Goal: Task Accomplishment & Management: Manage account settings

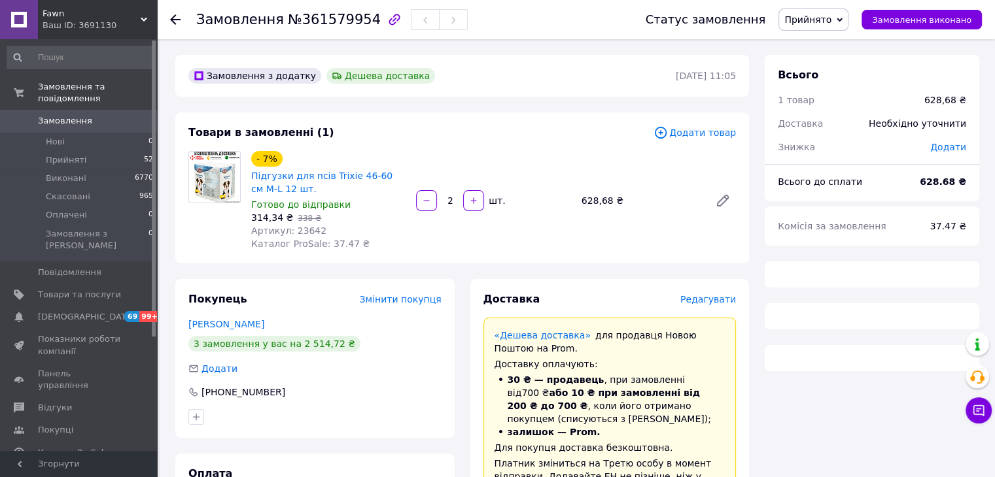
click at [307, 233] on span "Артикул: 23642" at bounding box center [288, 231] width 75 height 10
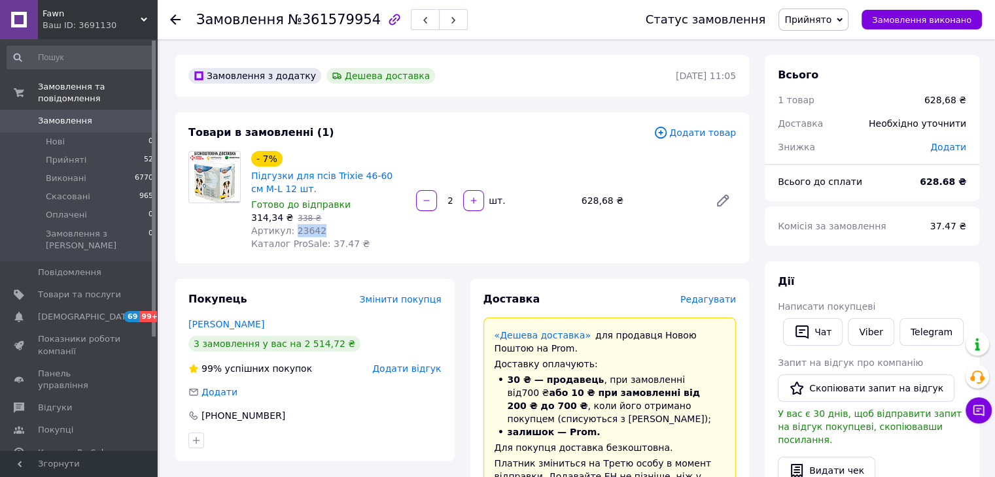
copy span "23642"
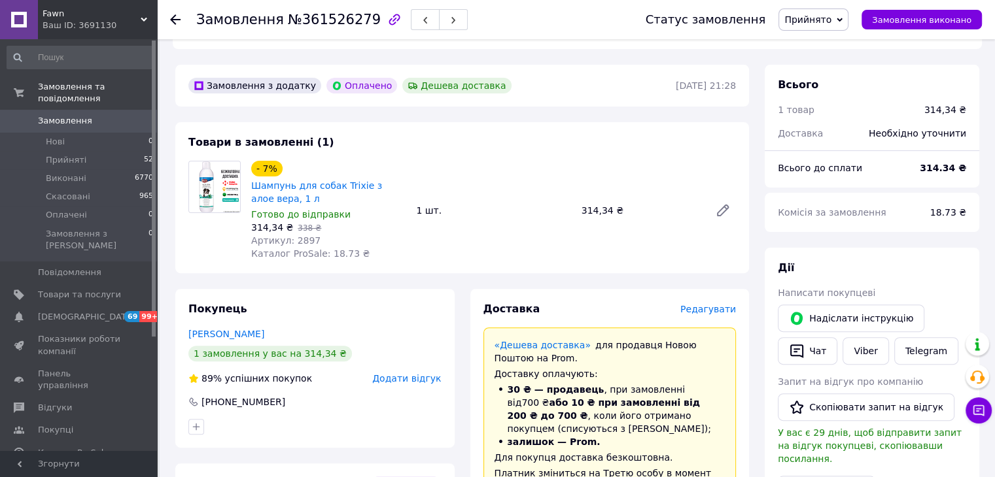
scroll to position [458, 0]
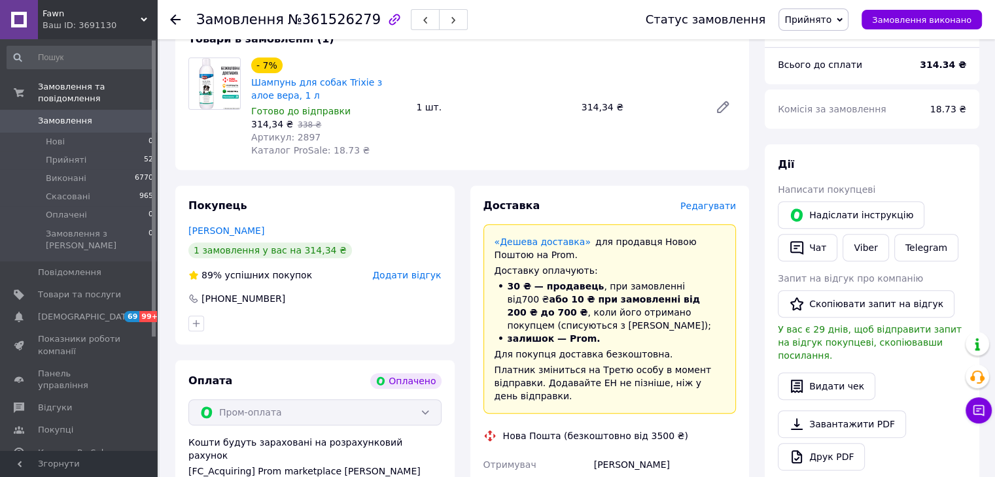
click at [303, 143] on span "Артикул: 2897" at bounding box center [285, 137] width 69 height 10
copy span "2897"
